Goal: Transaction & Acquisition: Purchase product/service

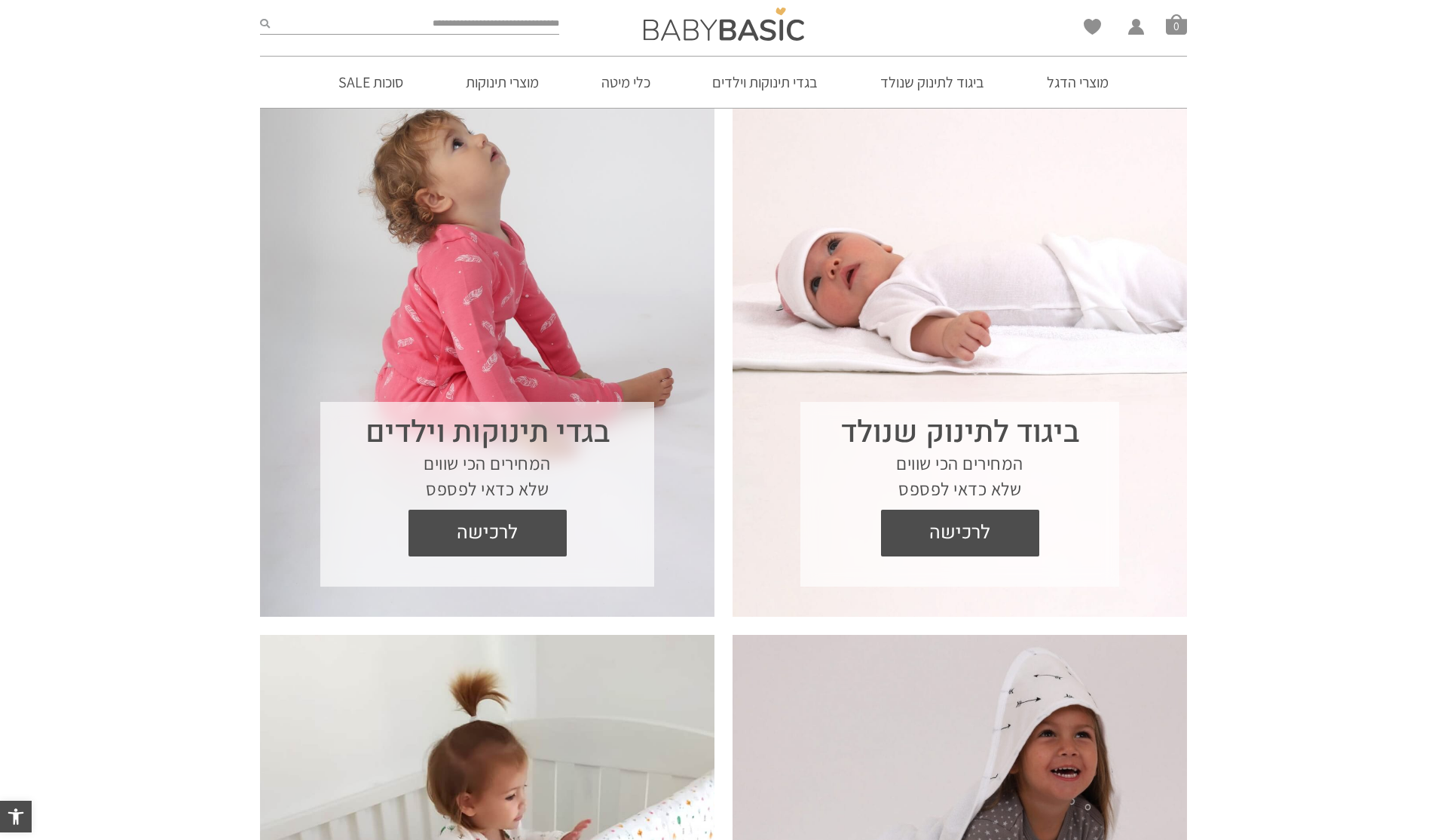
scroll to position [535, 0]
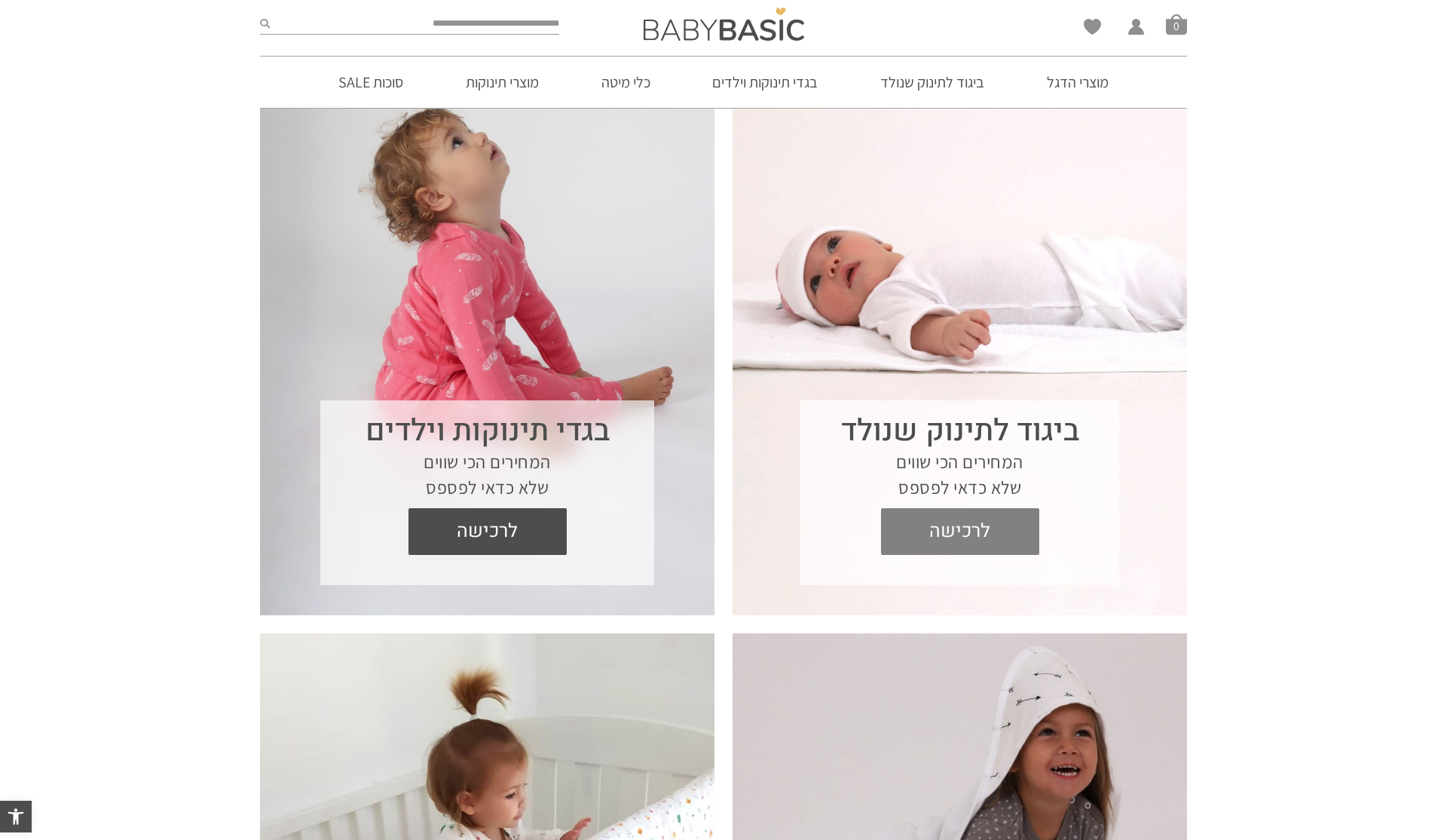
click at [998, 528] on span "לרכישה" at bounding box center [960, 531] width 135 height 47
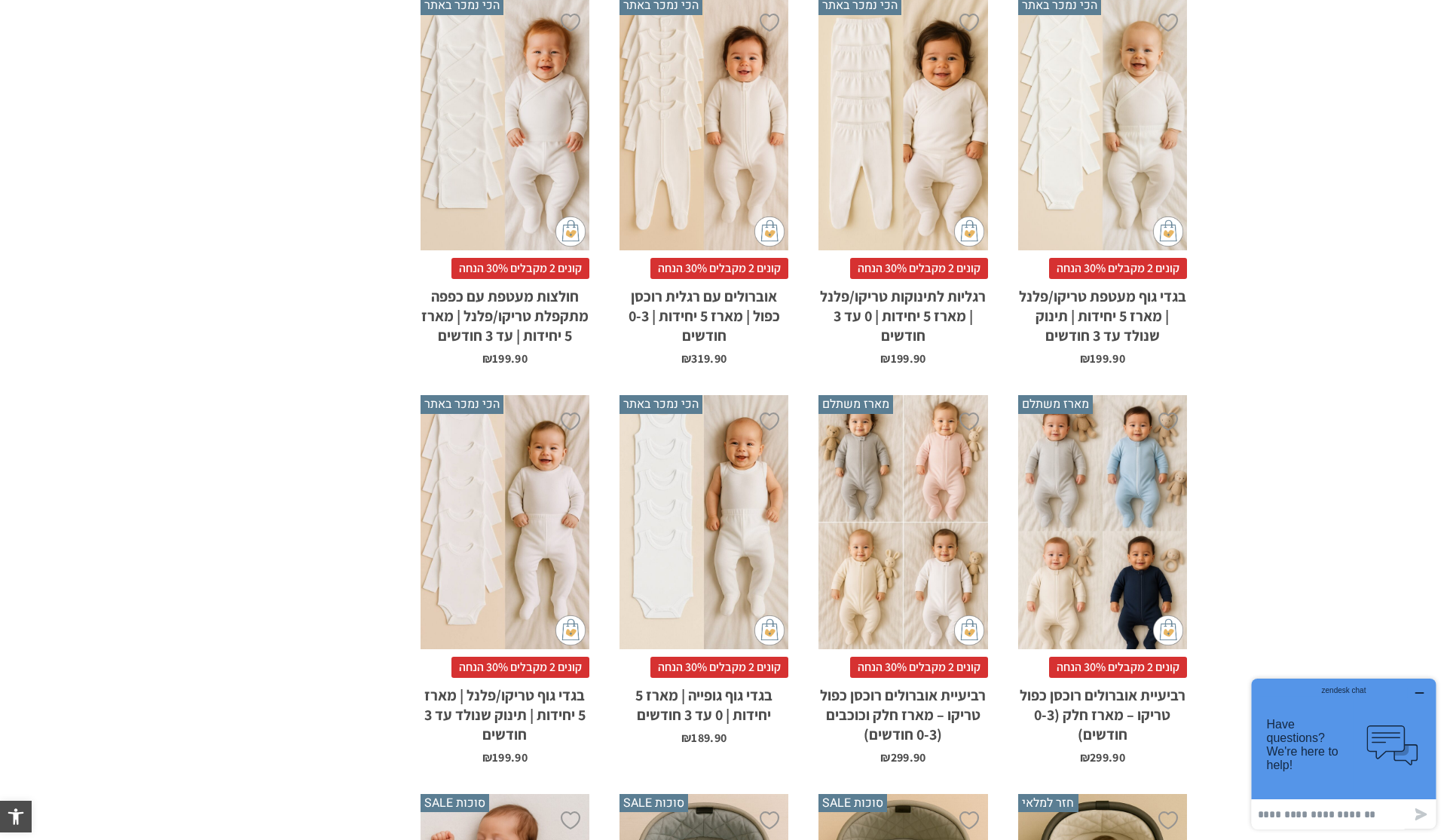
click at [491, 539] on div "x בחירת סוג בד טריקו (עונת מעבר/קיץ) פלנל (חורף)" at bounding box center [505, 522] width 169 height 254
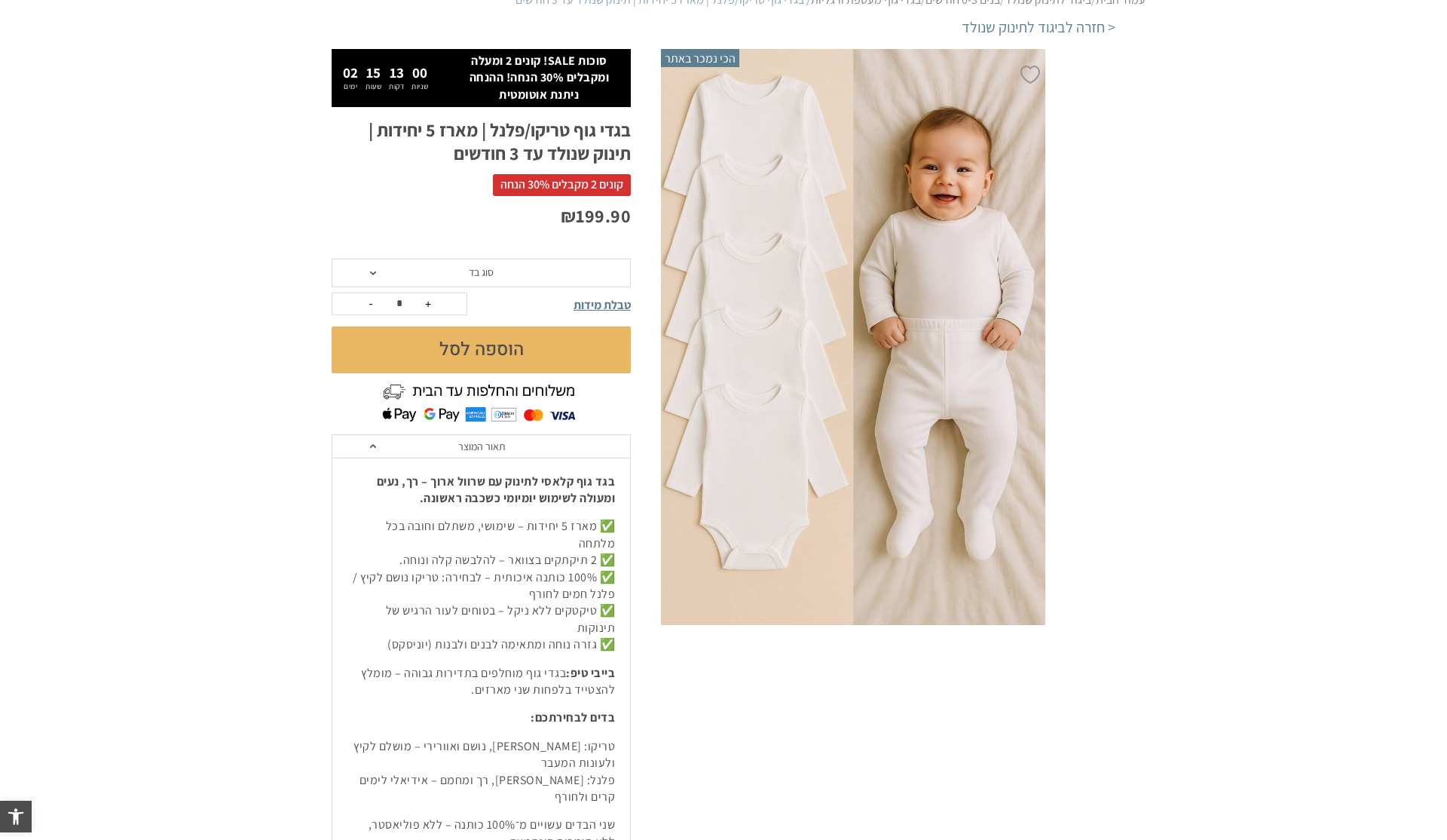
click at [484, 271] on span "סוג בד" at bounding box center [481, 272] width 25 height 14
click at [501, 330] on div "פלנל (חורף)" at bounding box center [480, 330] width 299 height 13
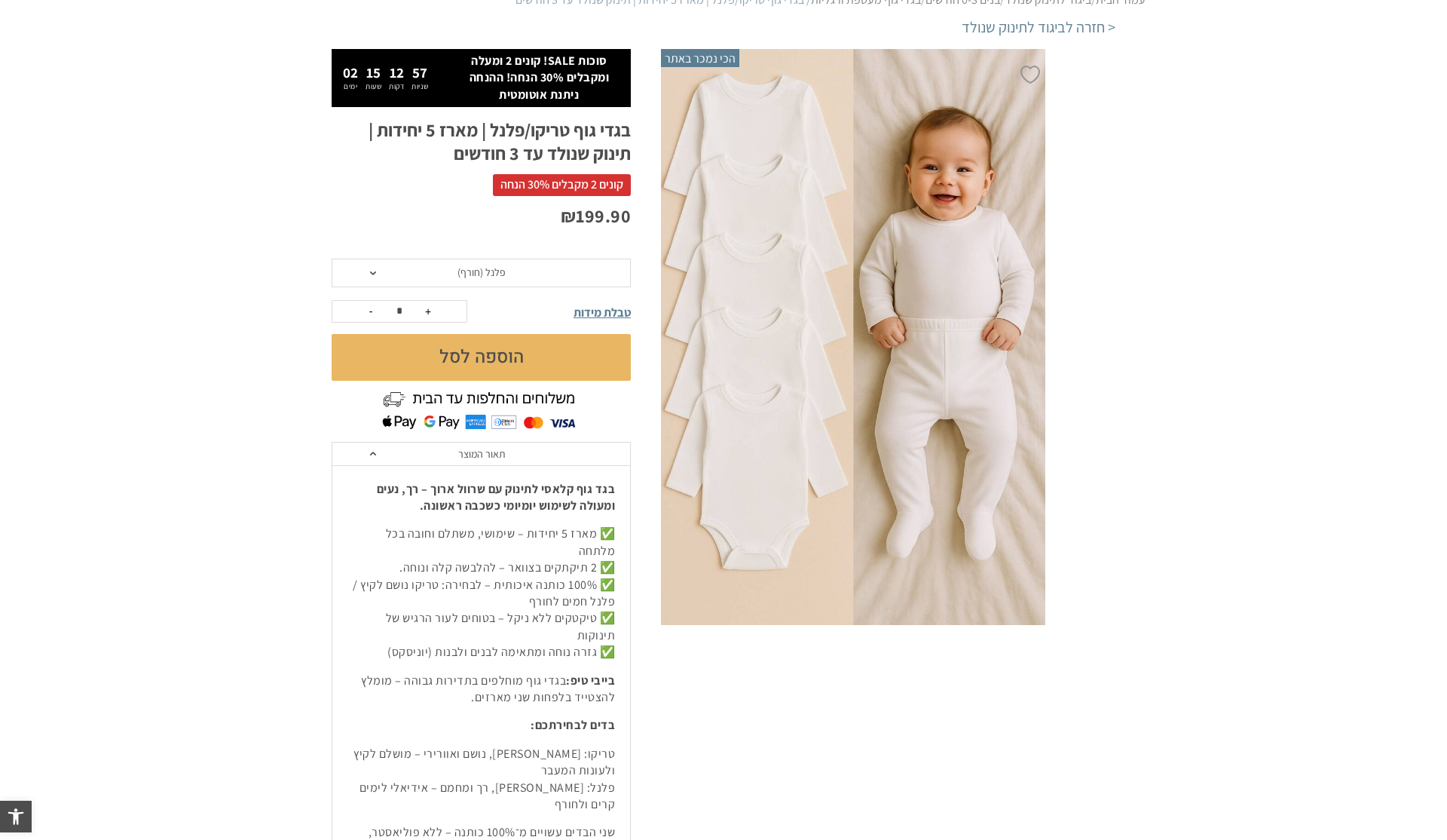
click at [506, 357] on button "הוספה לסל" at bounding box center [480, 357] width 299 height 47
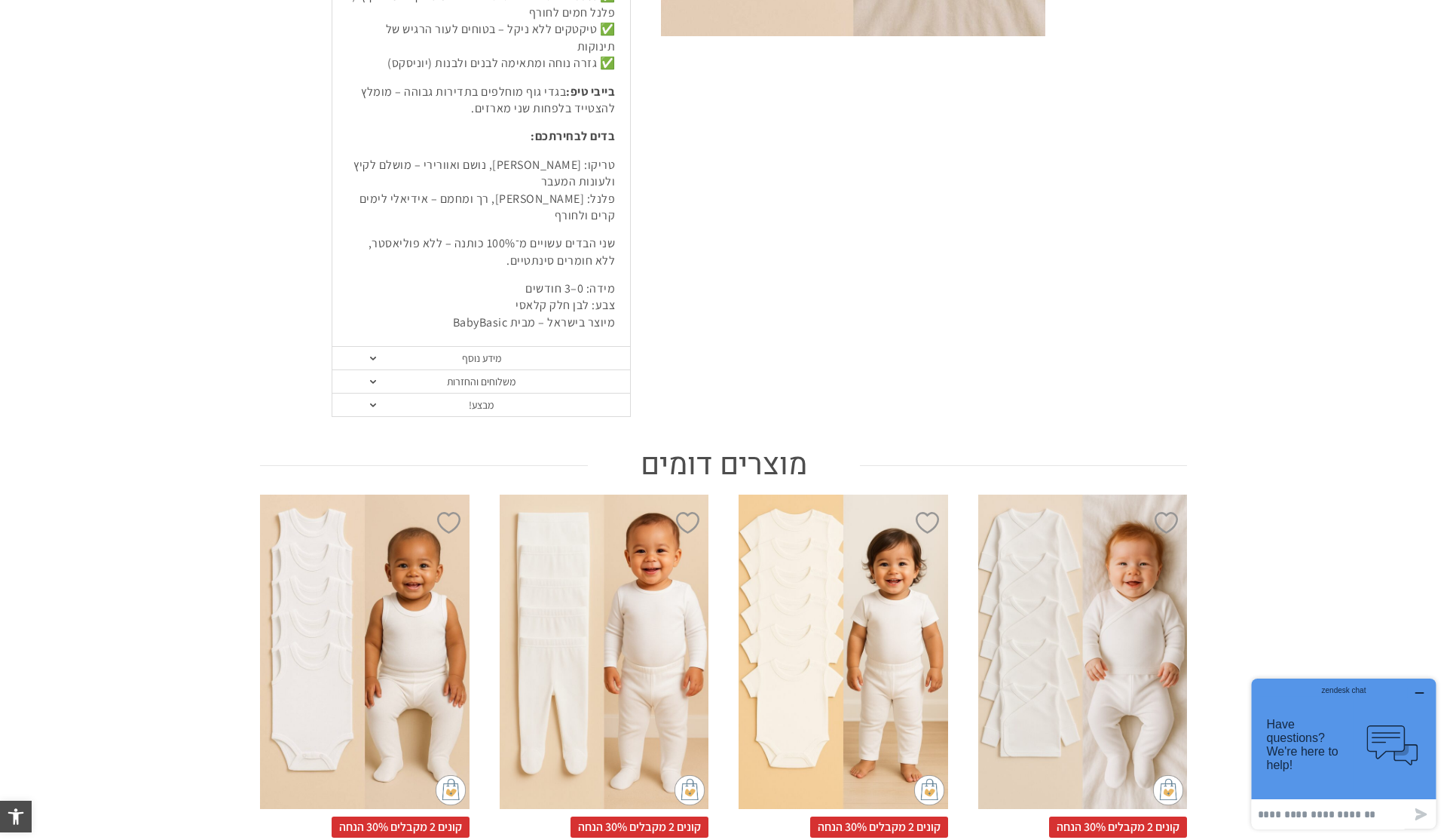
scroll to position [748, 0]
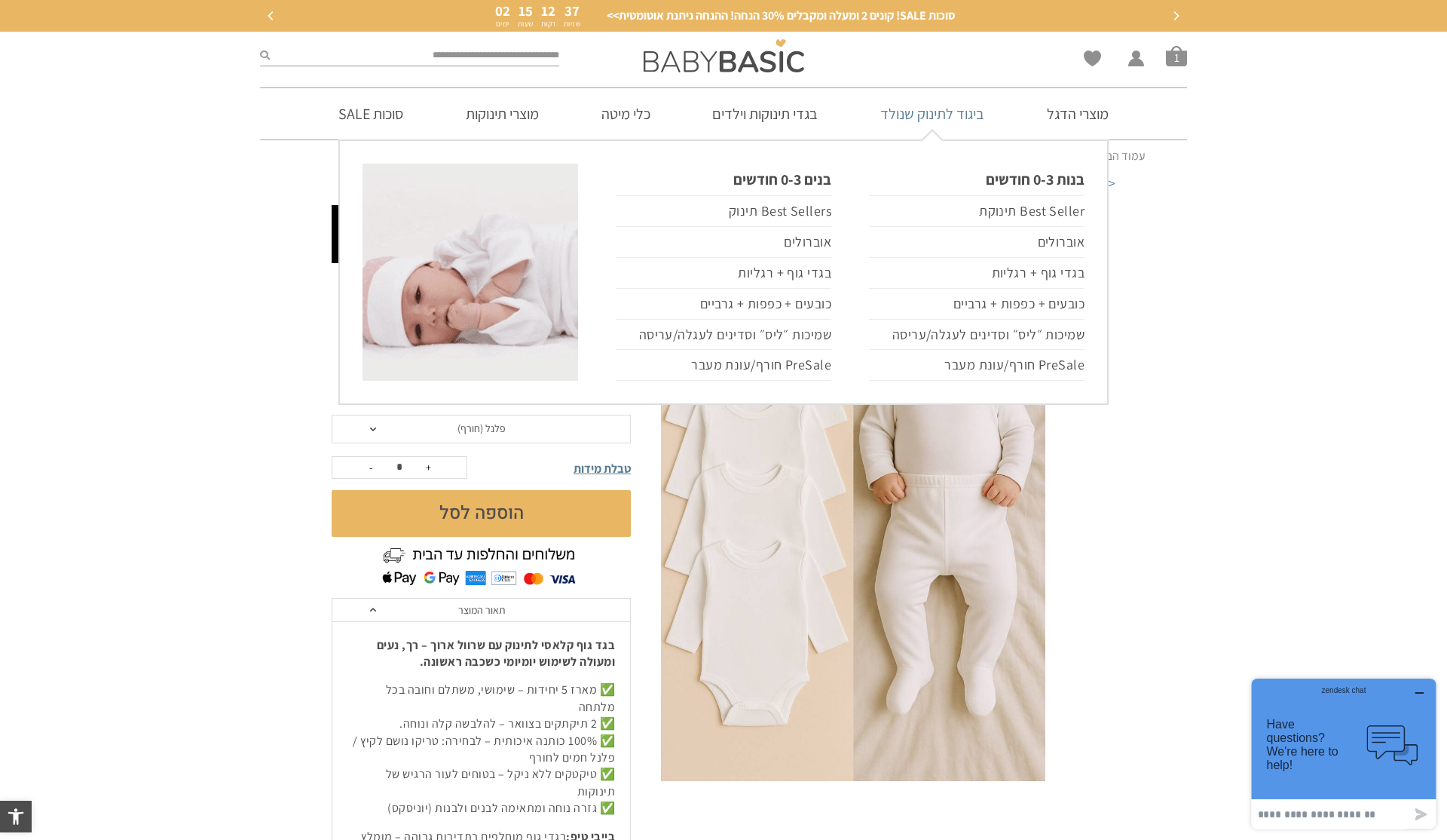
click at [911, 114] on link "ביגוד לתינוק שנולד" at bounding box center [933, 113] width 149 height 51
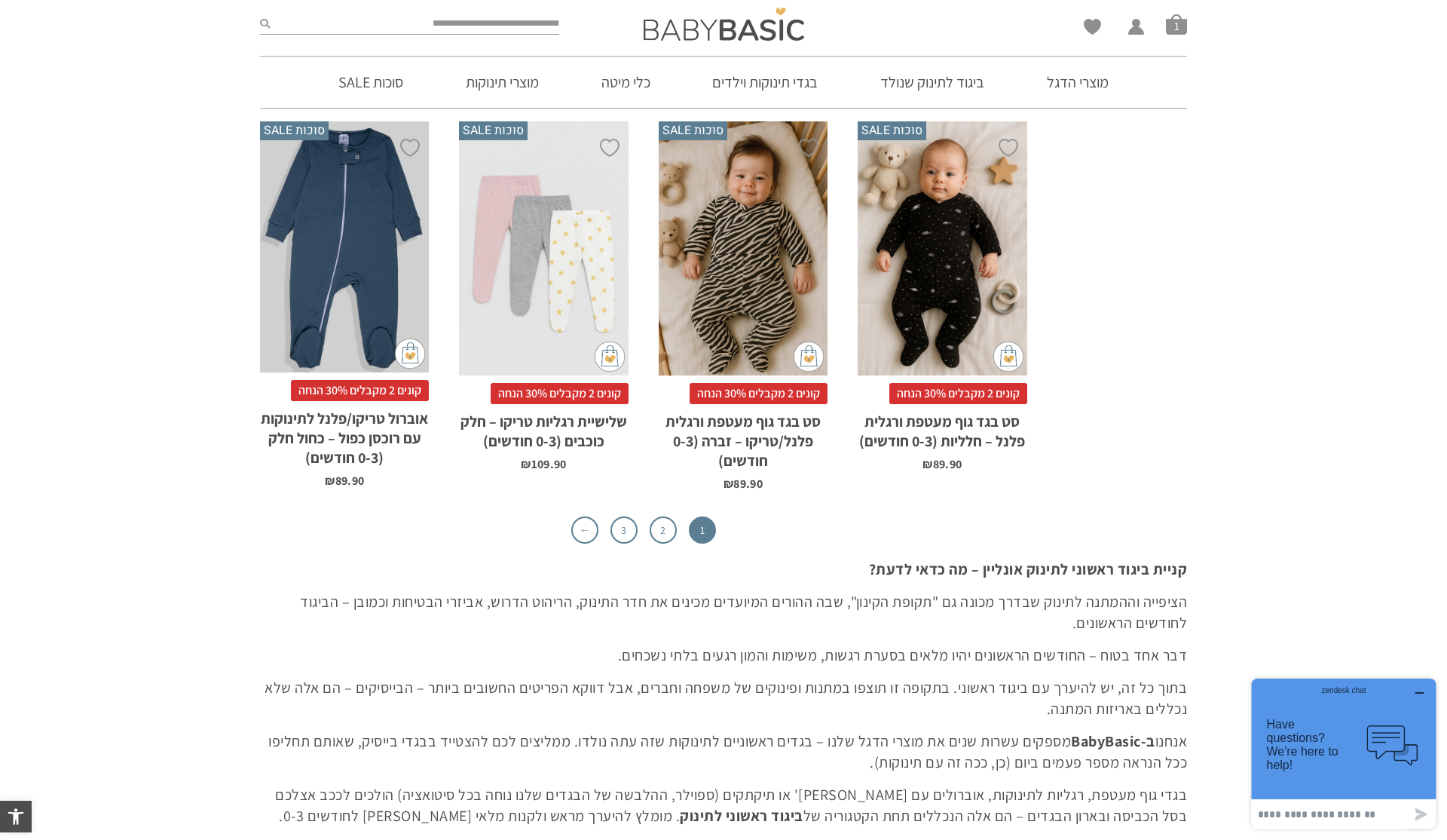
scroll to position [4751, 0]
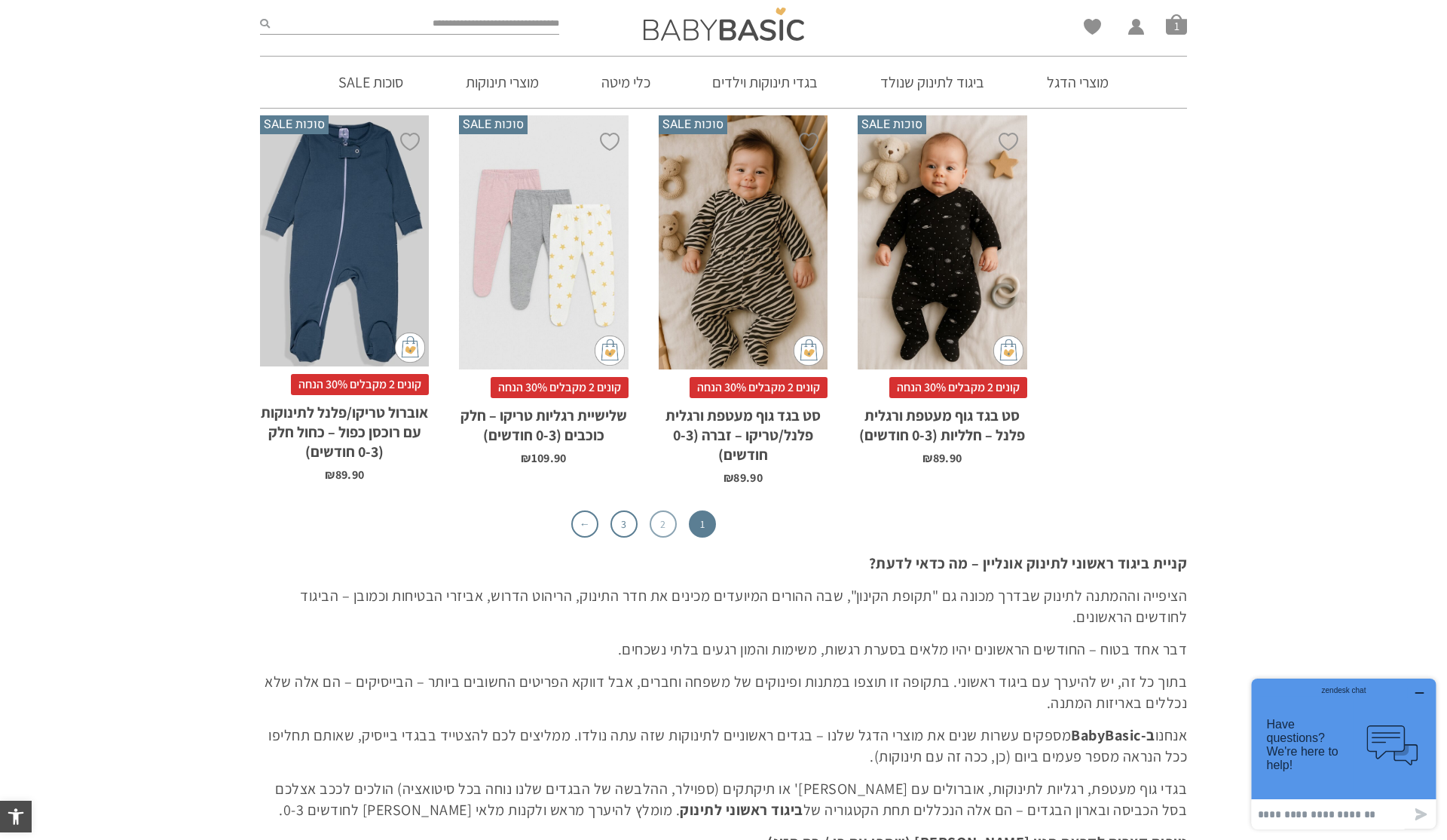
click at [667, 527] on link "2" at bounding box center [663, 523] width 27 height 27
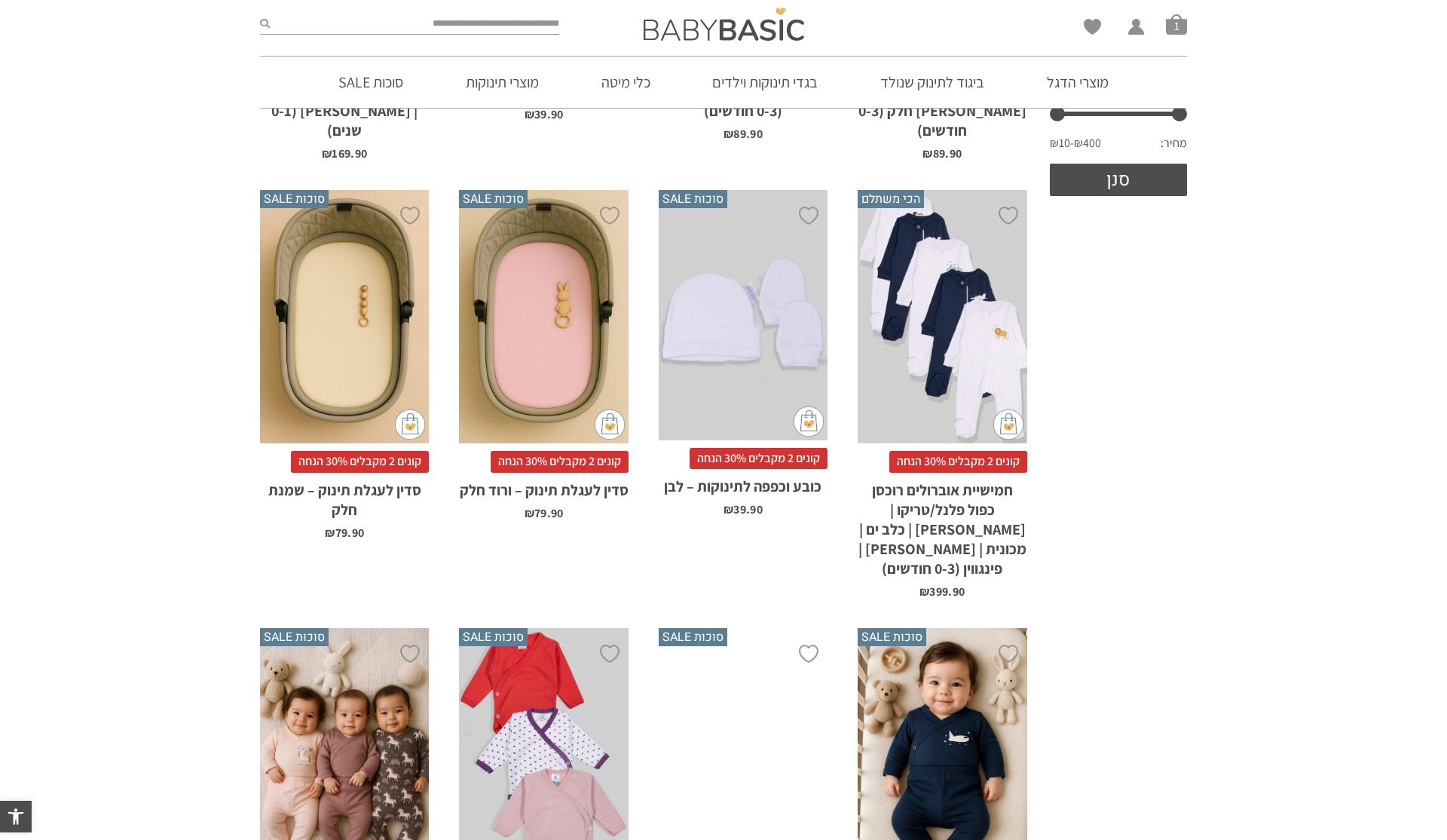
click at [742, 310] on div "x הוספה לסל" at bounding box center [743, 314] width 169 height 250
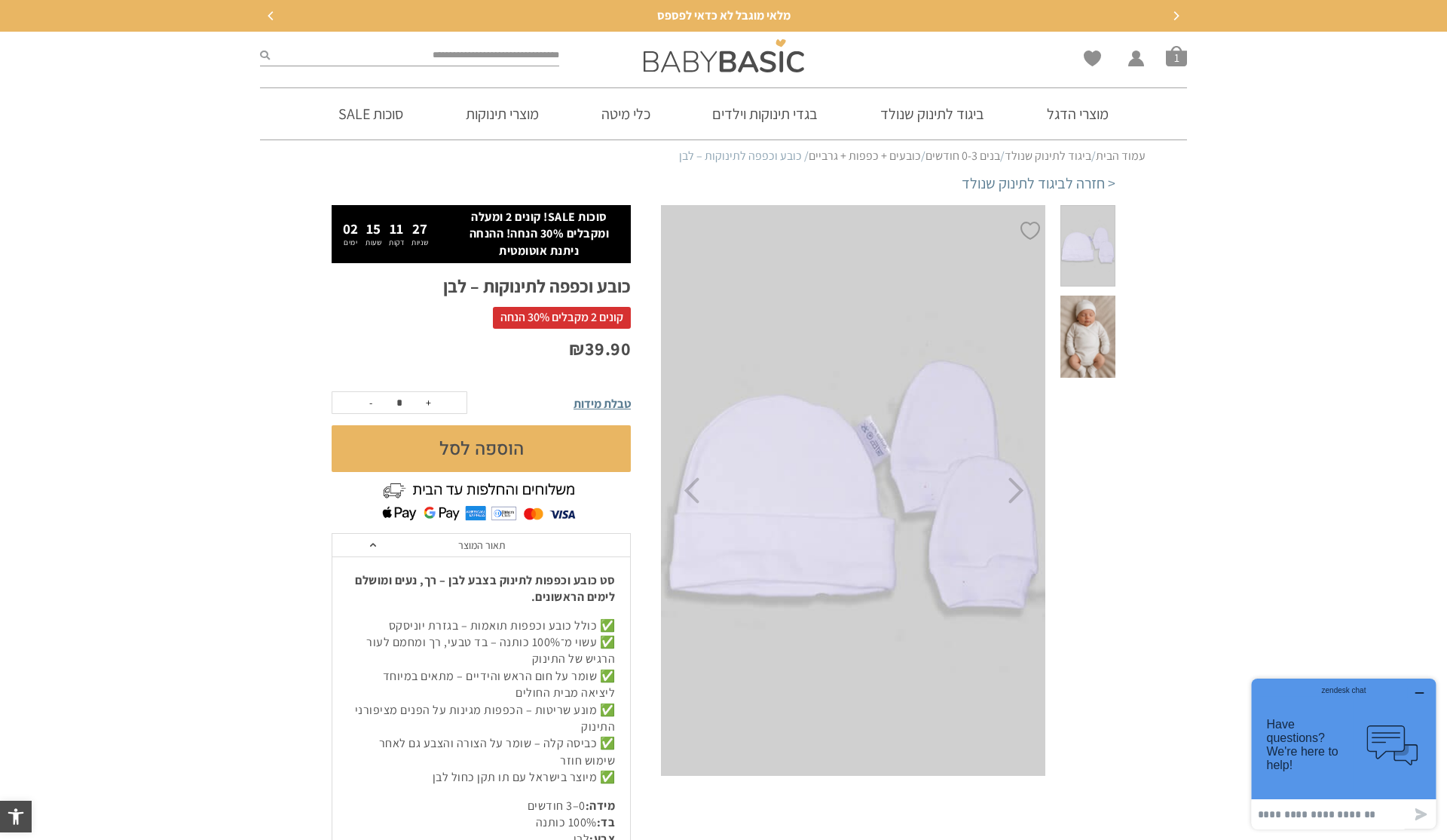
click at [1091, 360] on span at bounding box center [1088, 336] width 55 height 82
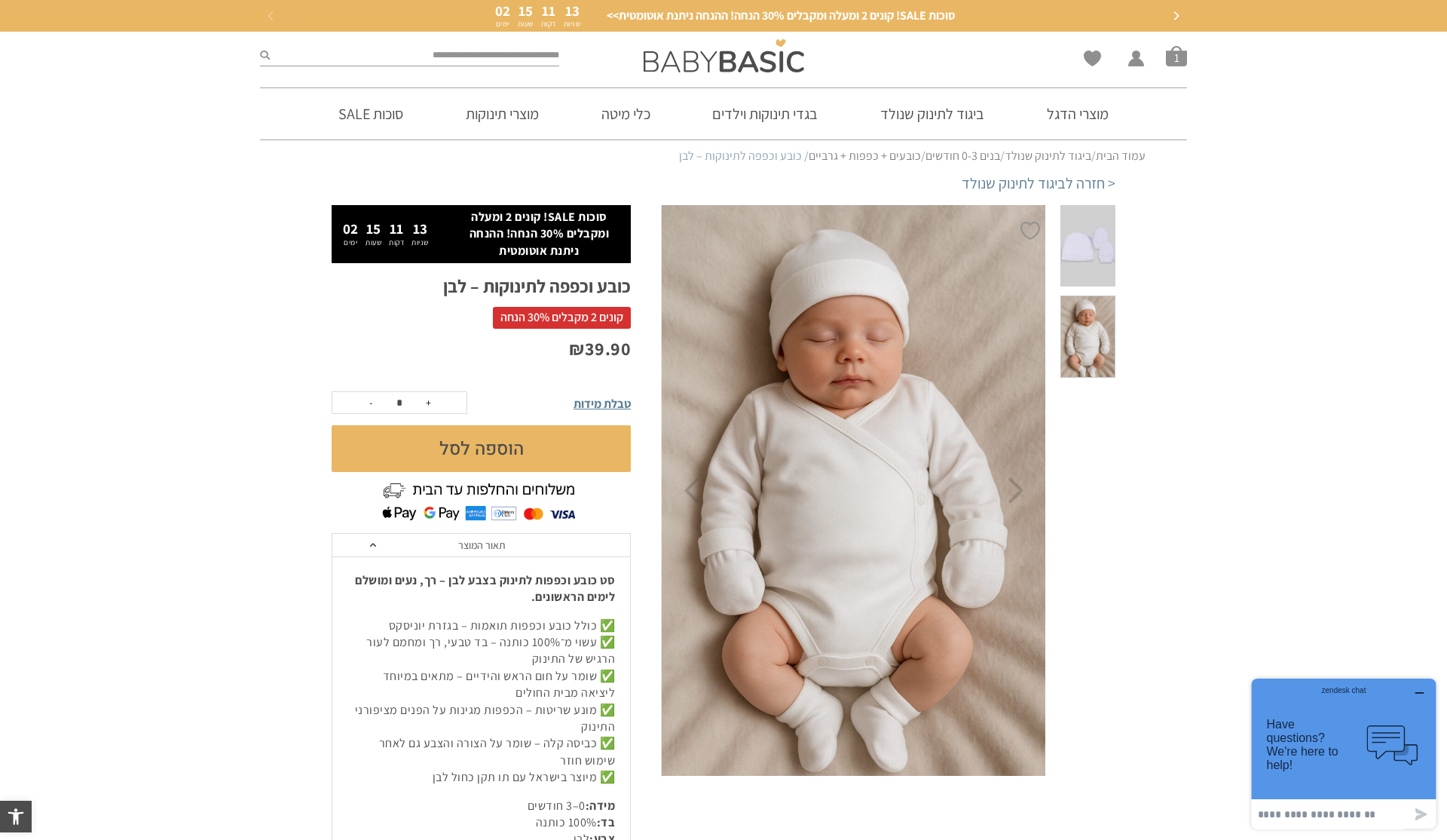
click at [499, 450] on button "הוספה לסל" at bounding box center [480, 449] width 299 height 47
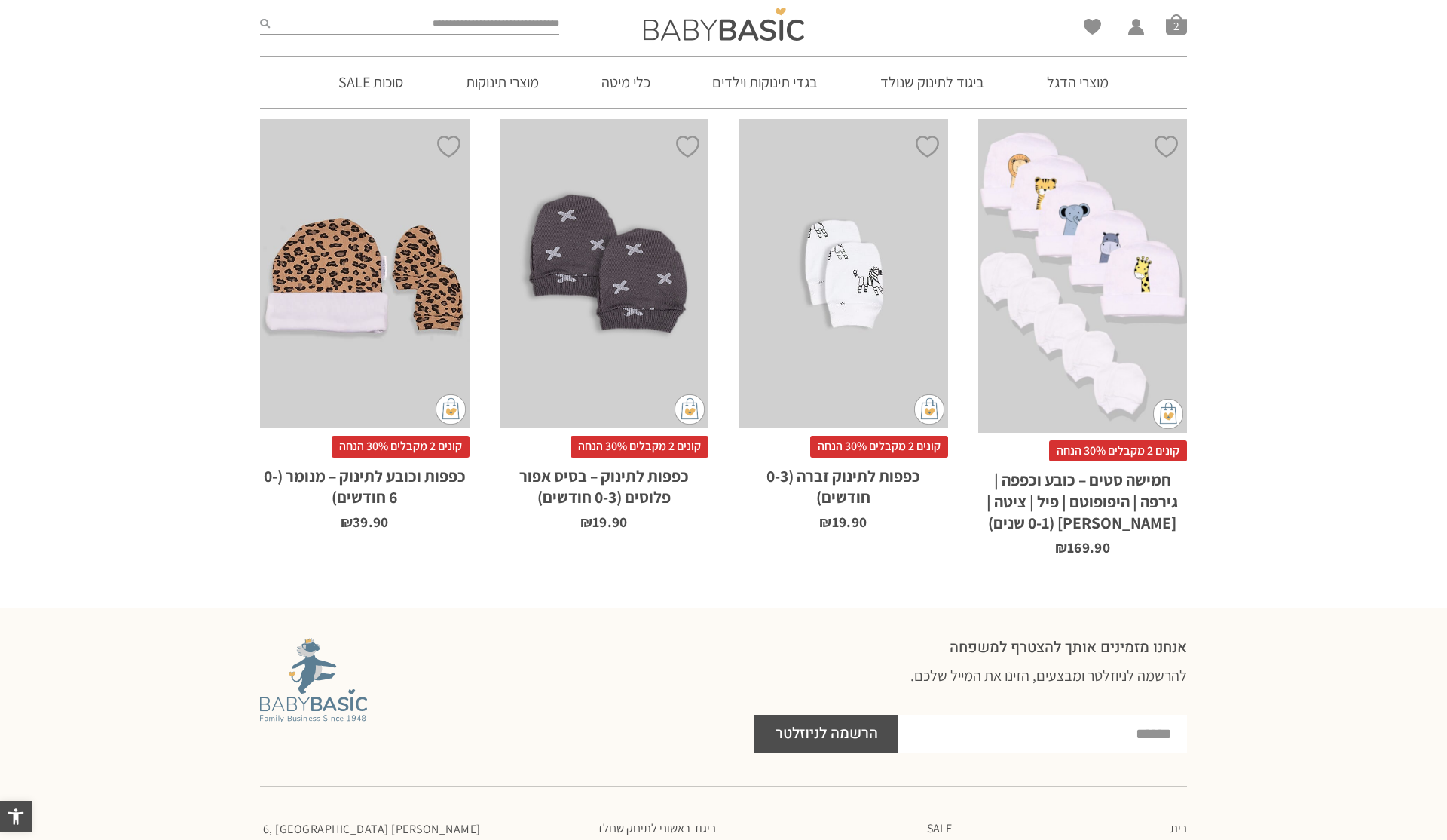
scroll to position [1022, 0]
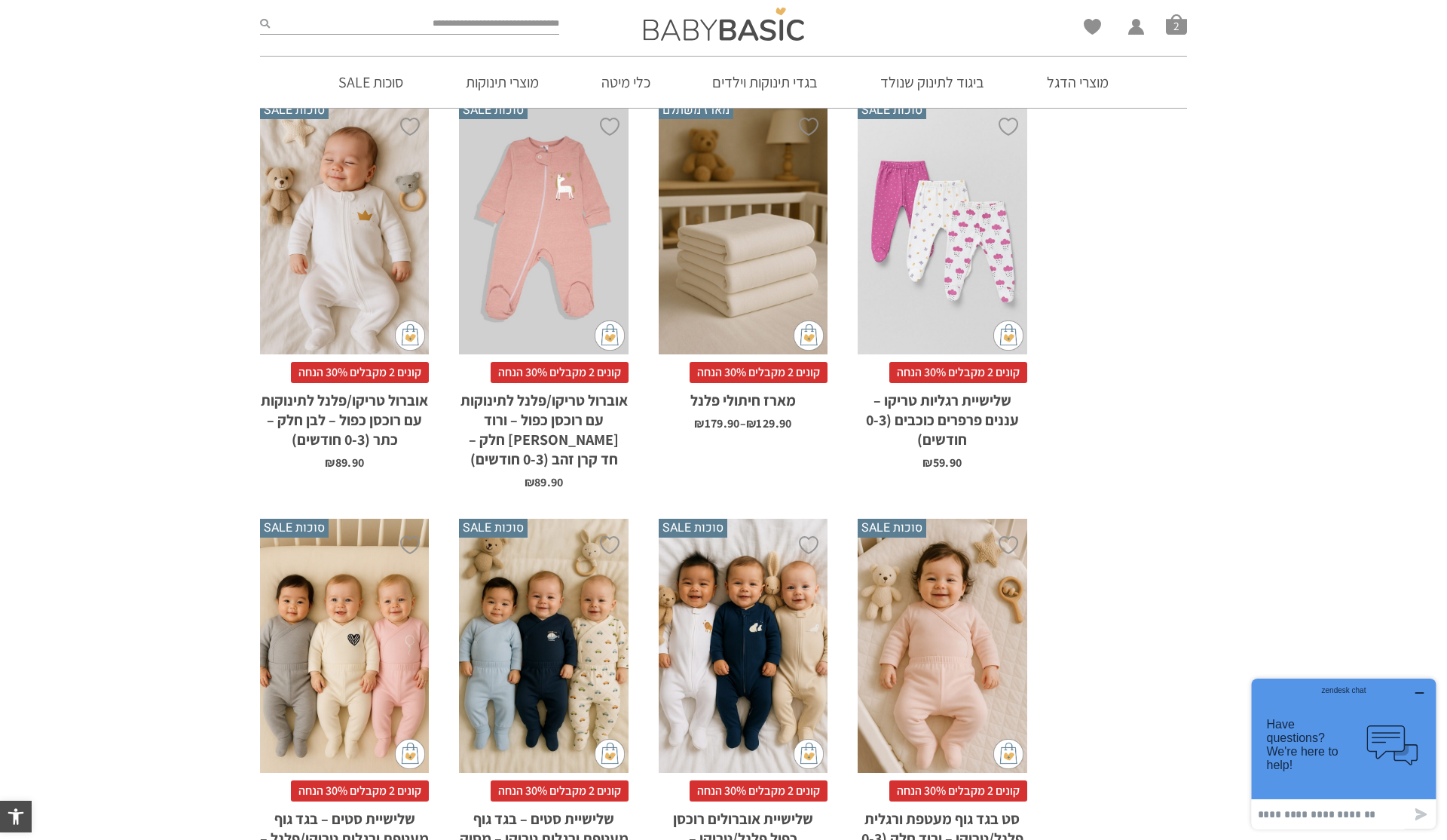
scroll to position [1416, 0]
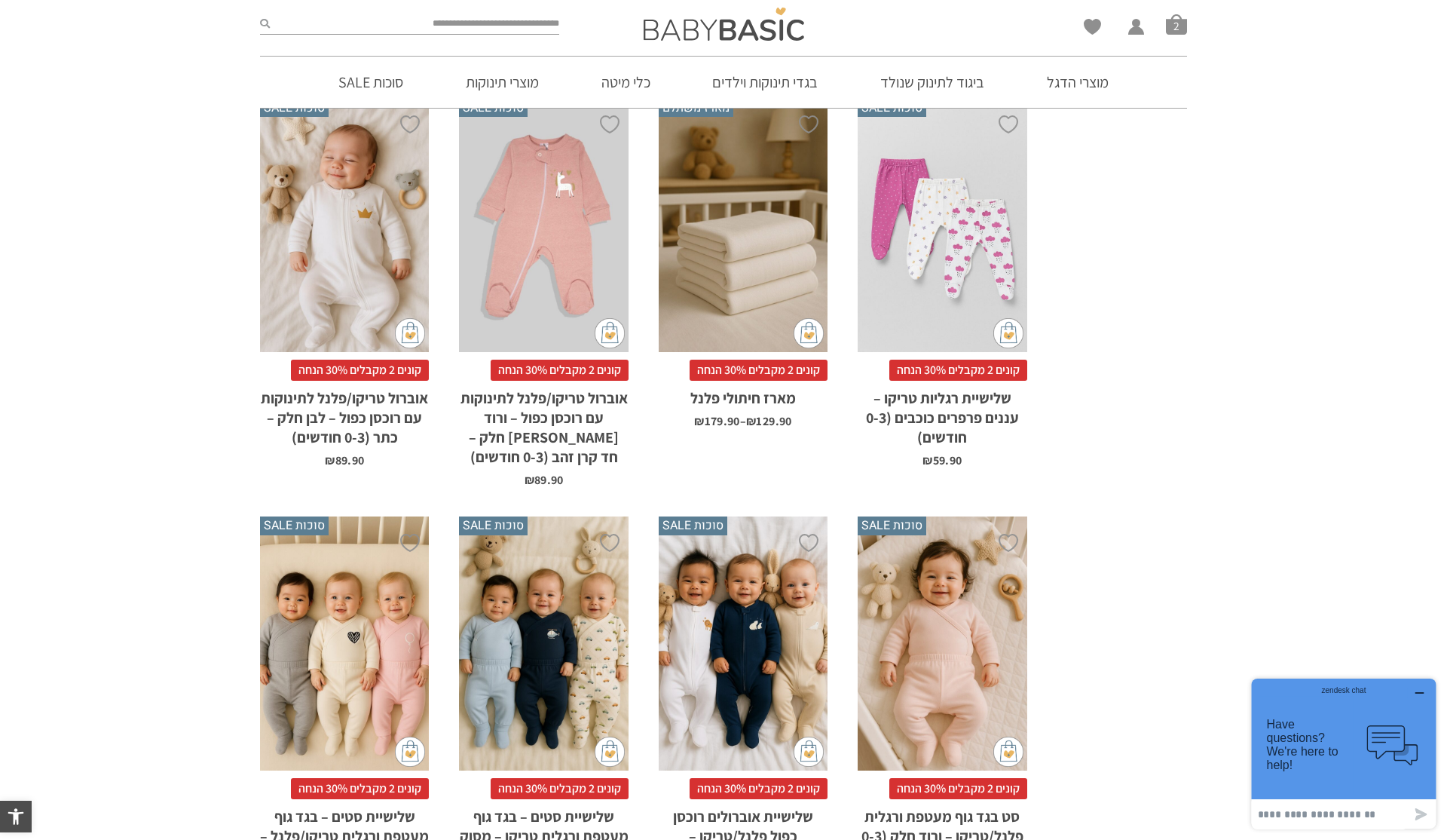
click at [737, 258] on div "x בחירת בחירת מארז מארז 3 יחידות מארז 6 יחידות - המשתלם ביותר" at bounding box center [743, 226] width 169 height 254
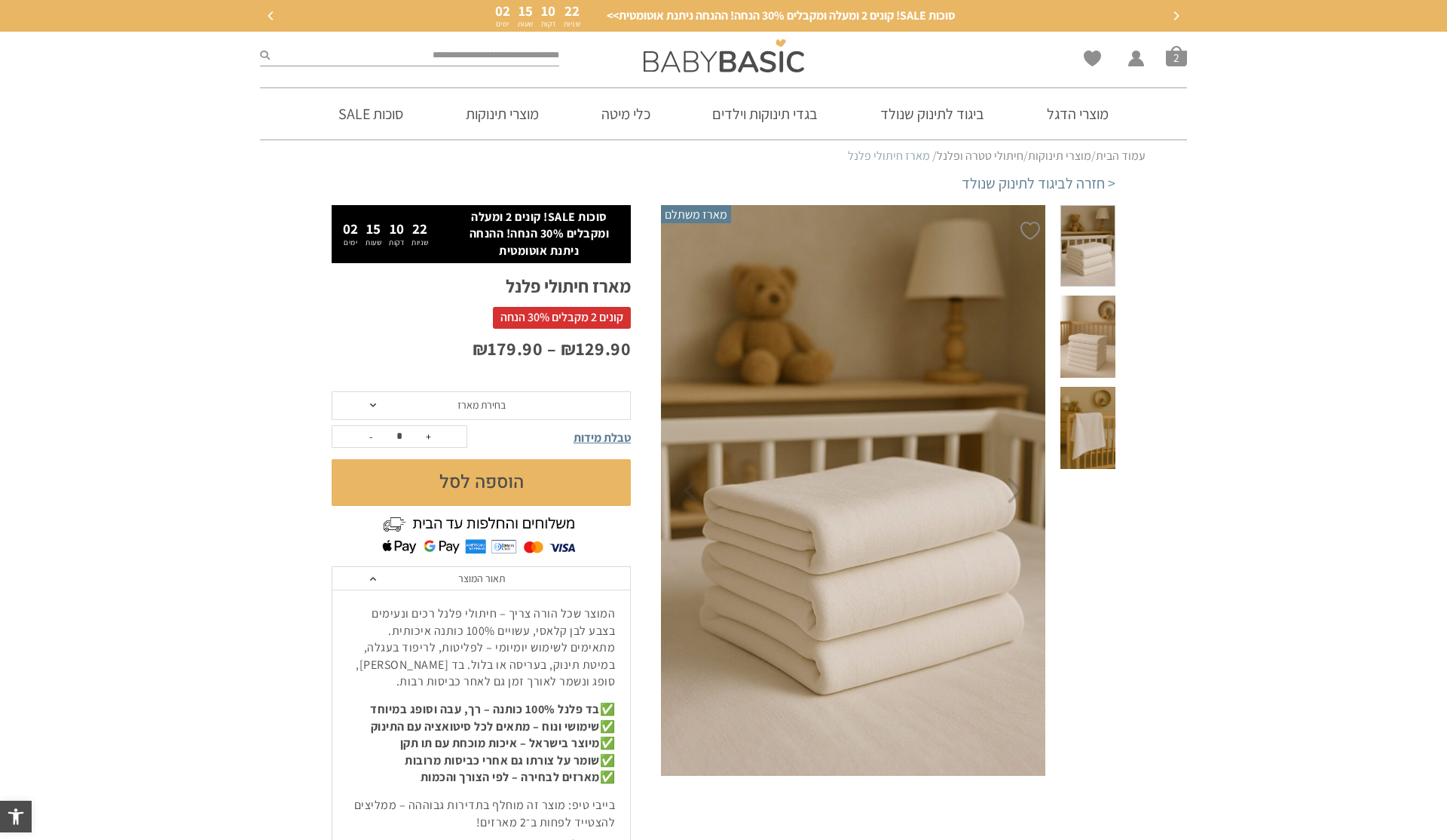
click at [575, 501] on button "הוספה לסל" at bounding box center [480, 483] width 299 height 47
click at [513, 405] on span "בחירת מארז" at bounding box center [480, 405] width 299 height 28
click at [527, 462] on div "מארז 6 יחידות - המשתלם ביותר" at bounding box center [480, 463] width 299 height 13
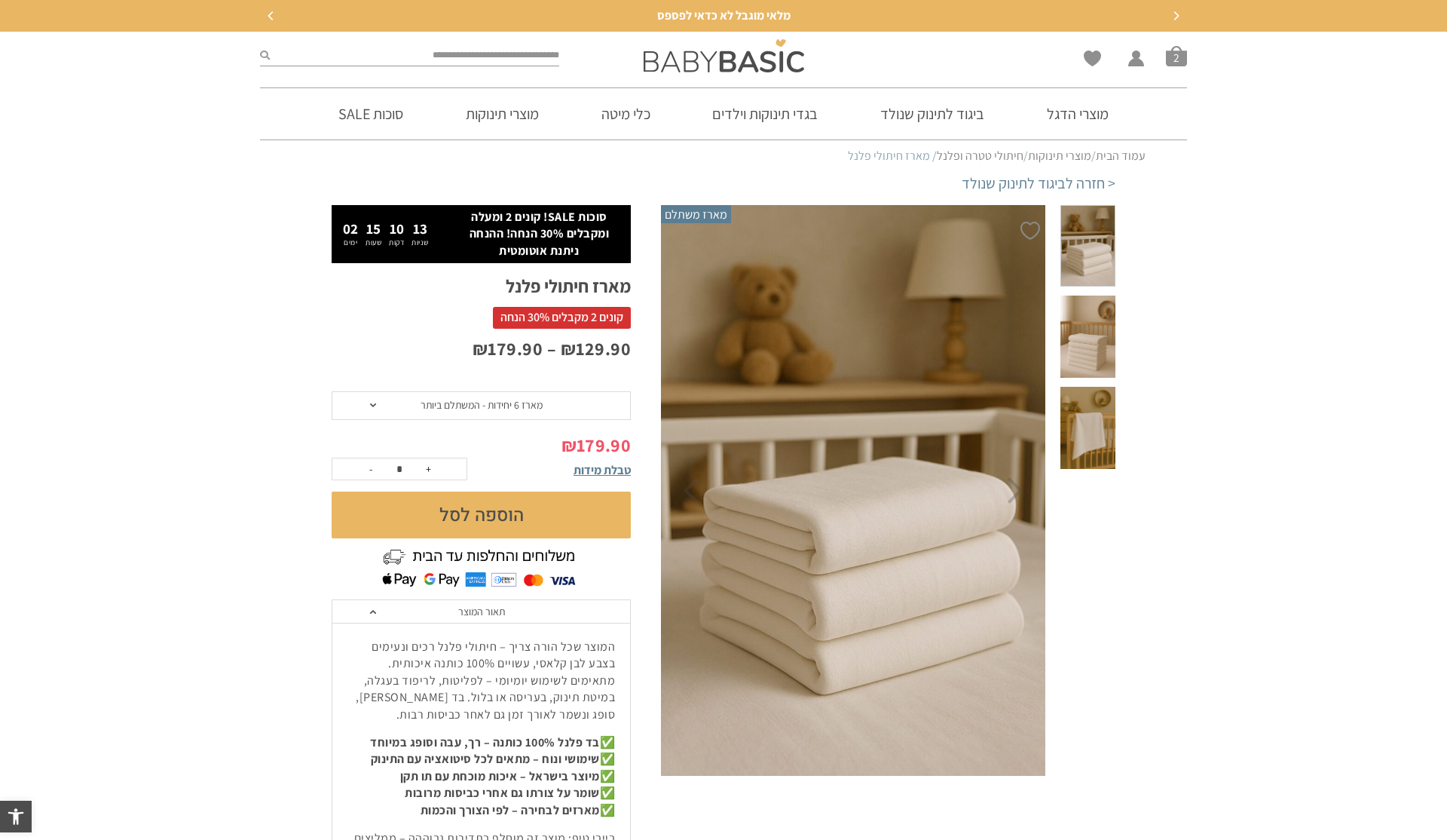
click at [548, 511] on button "הוספה לסל" at bounding box center [480, 515] width 299 height 47
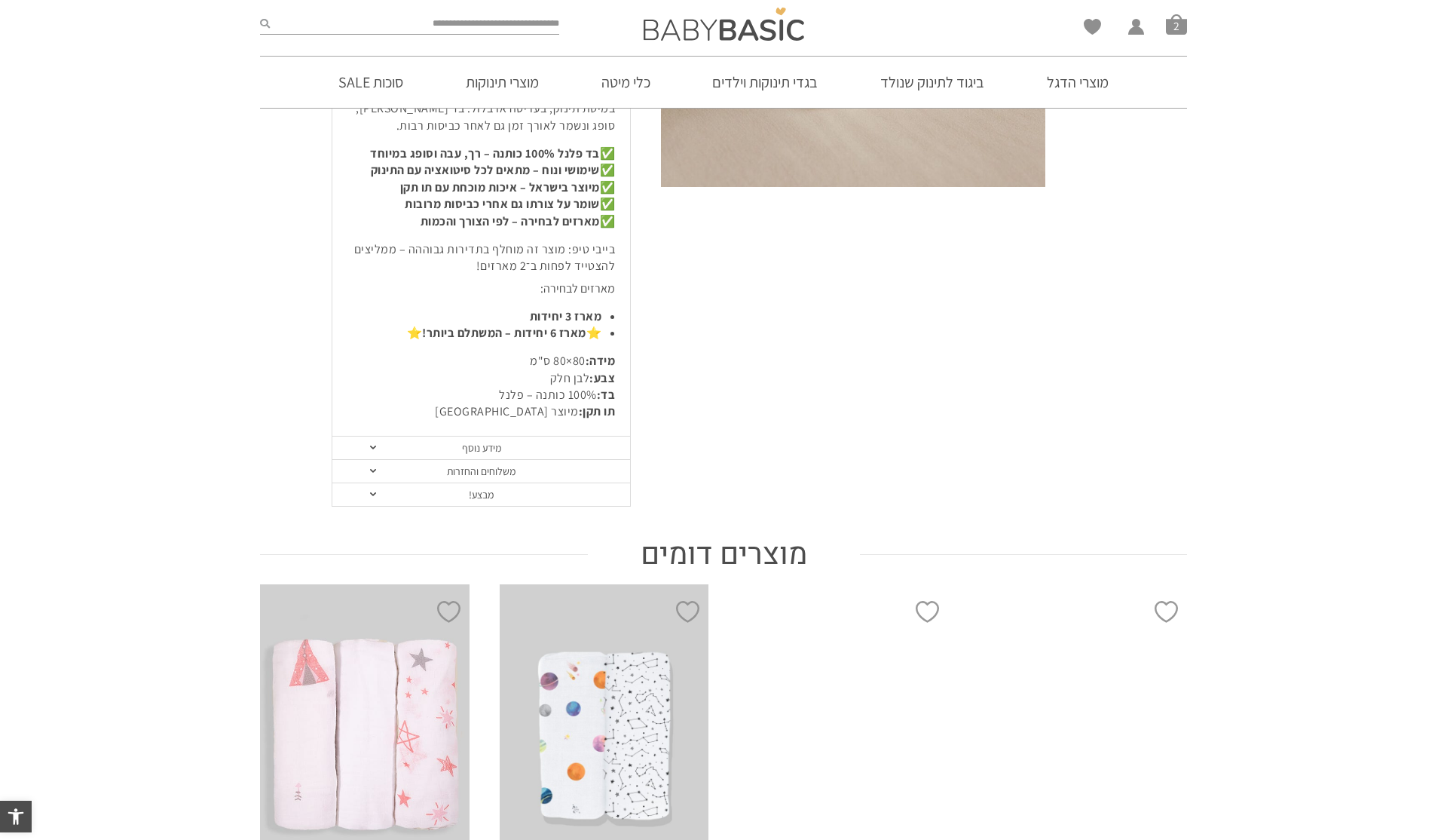
scroll to position [591, 0]
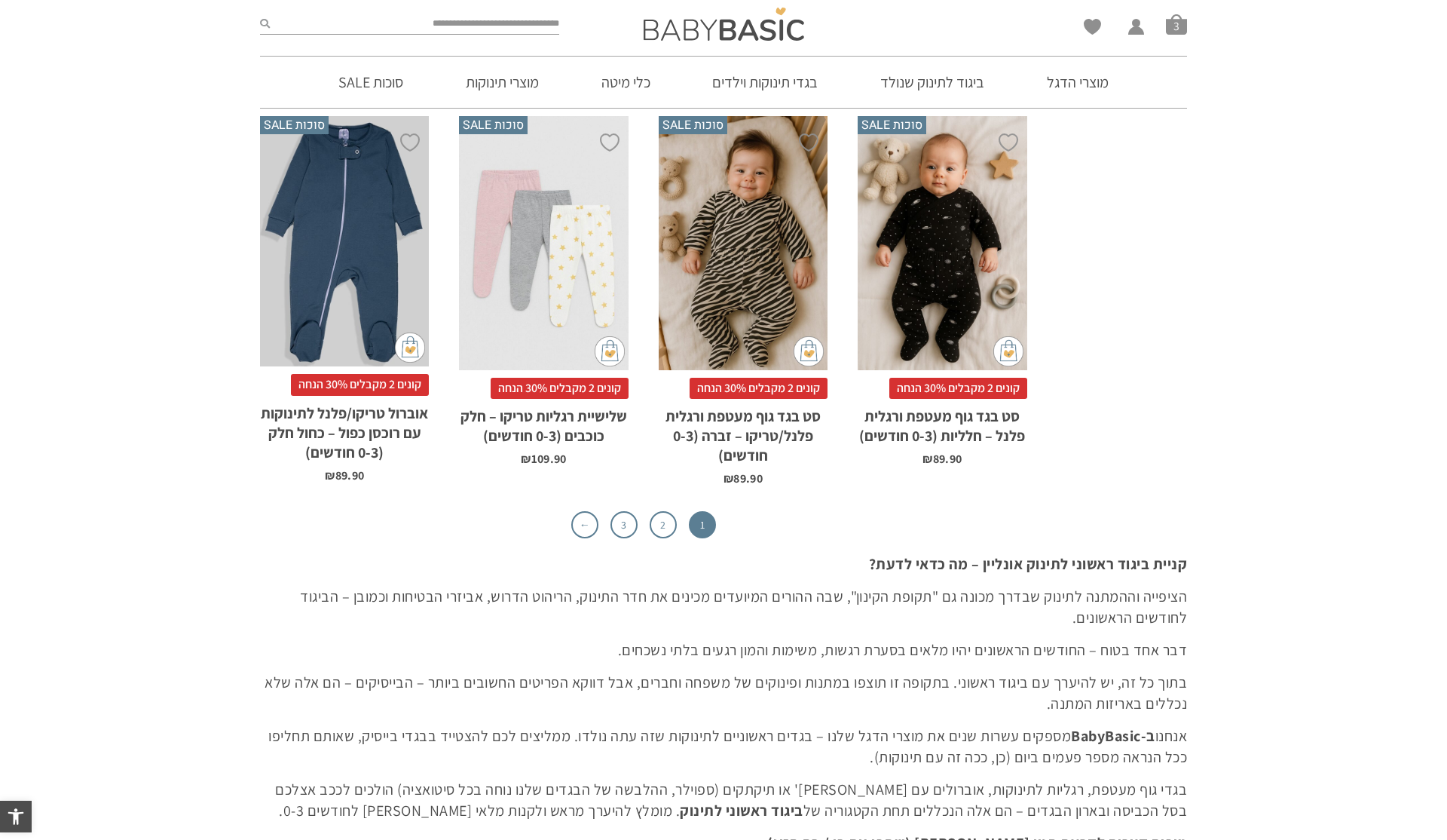
scroll to position [4751, 0]
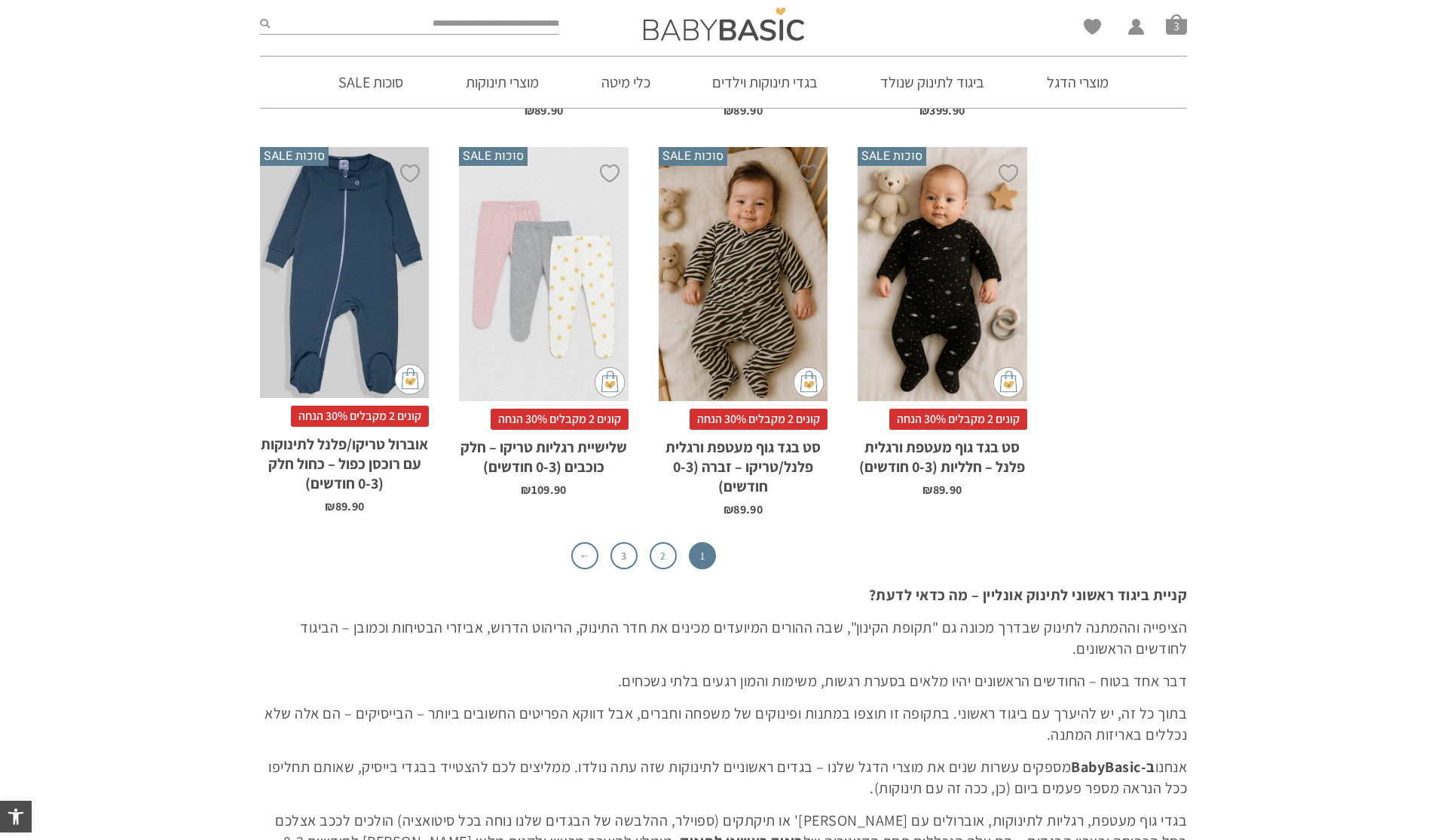
scroll to position [4751, 0]
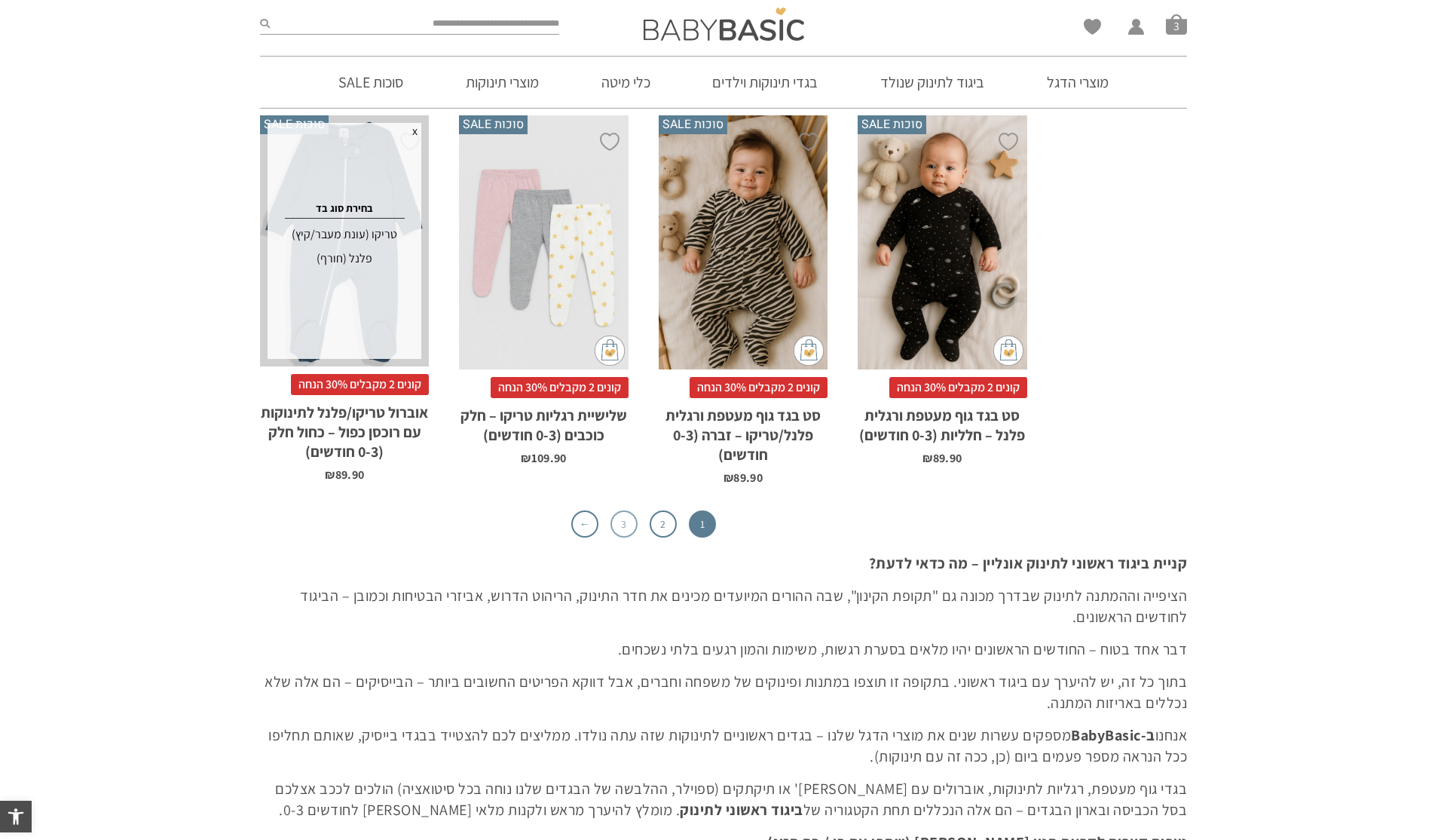
click at [626, 523] on link "3" at bounding box center [624, 523] width 27 height 27
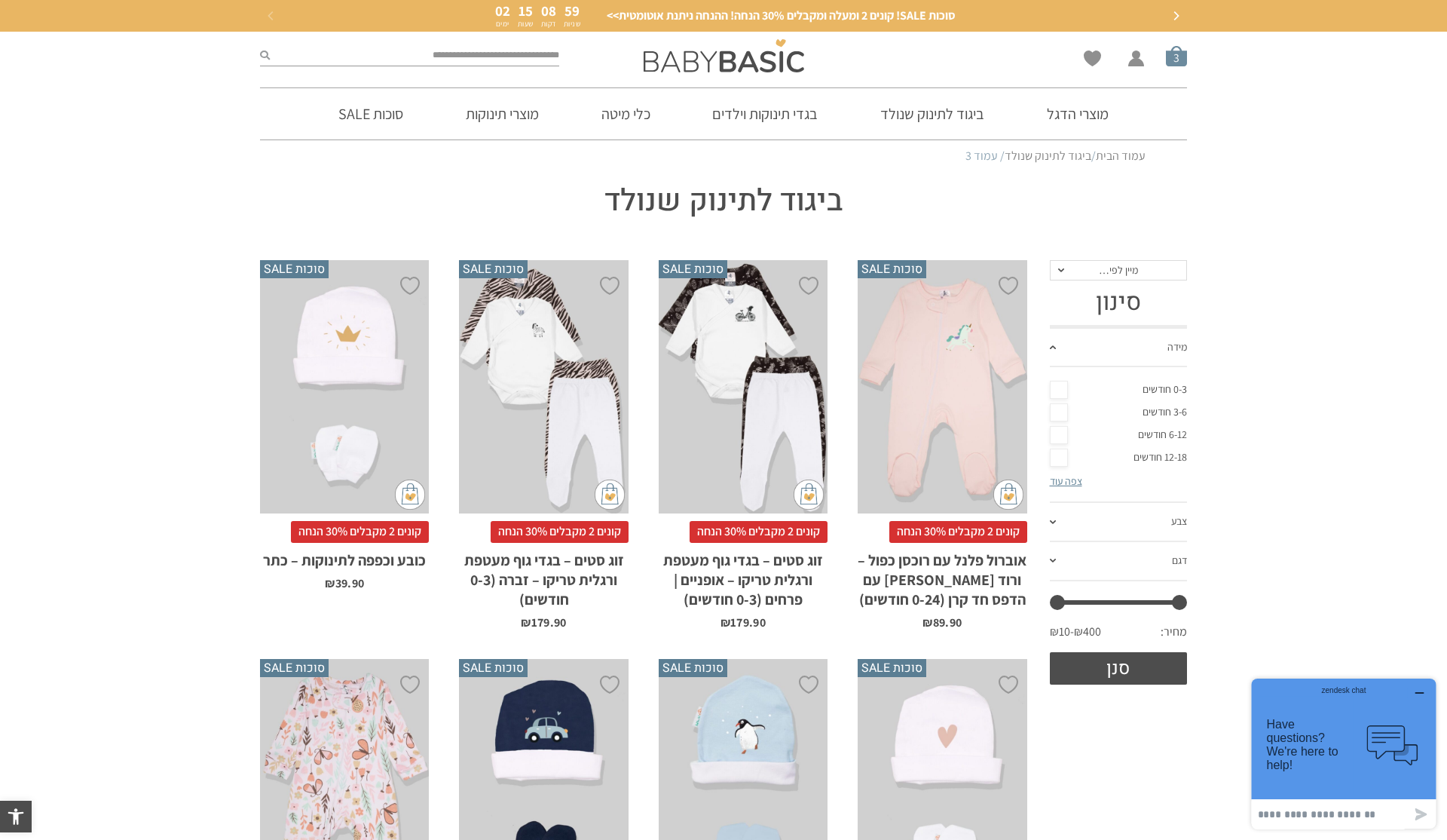
click at [1176, 64] on span "סל קניות" at bounding box center [1176, 56] width 21 height 21
